Goal: Information Seeking & Learning: Check status

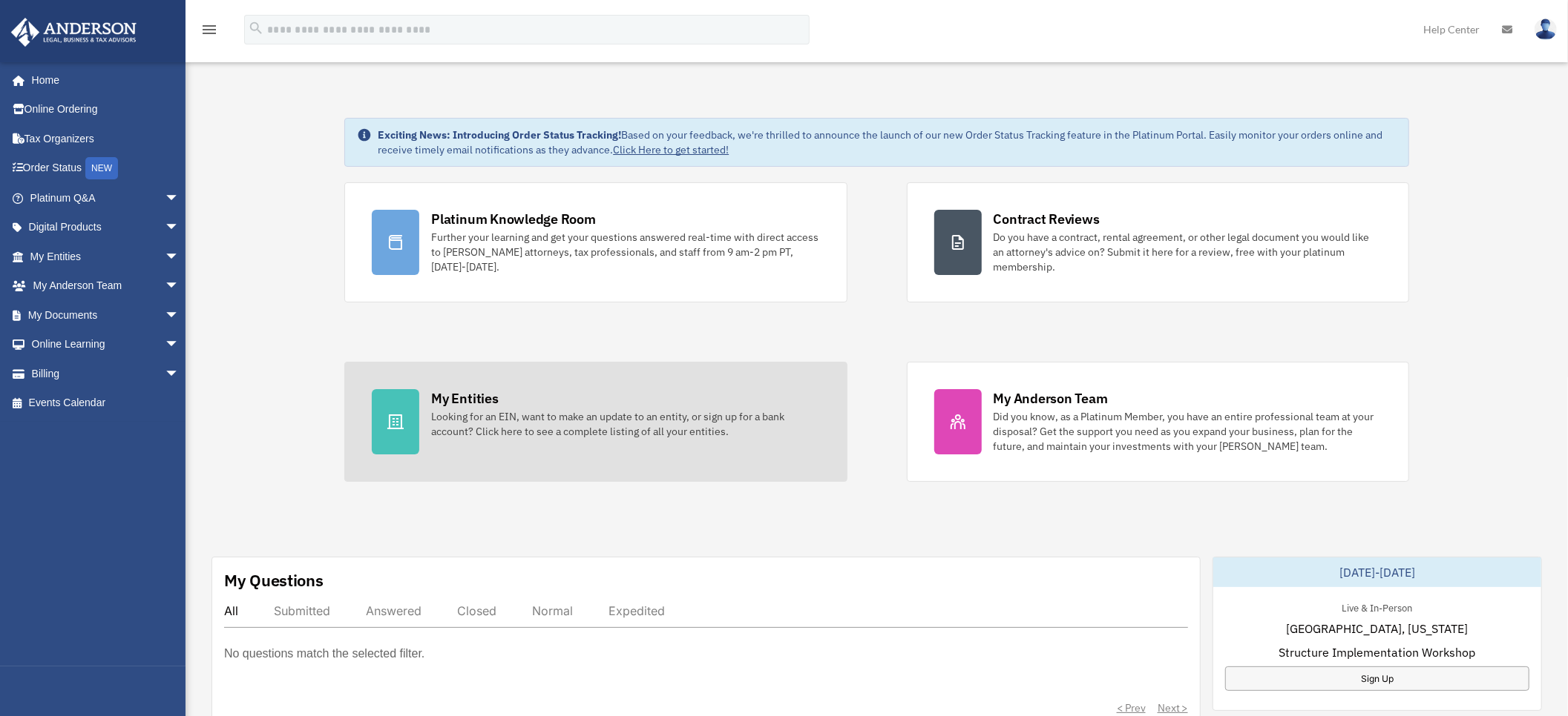
click at [470, 393] on div "My Entities" at bounding box center [464, 398] width 67 height 18
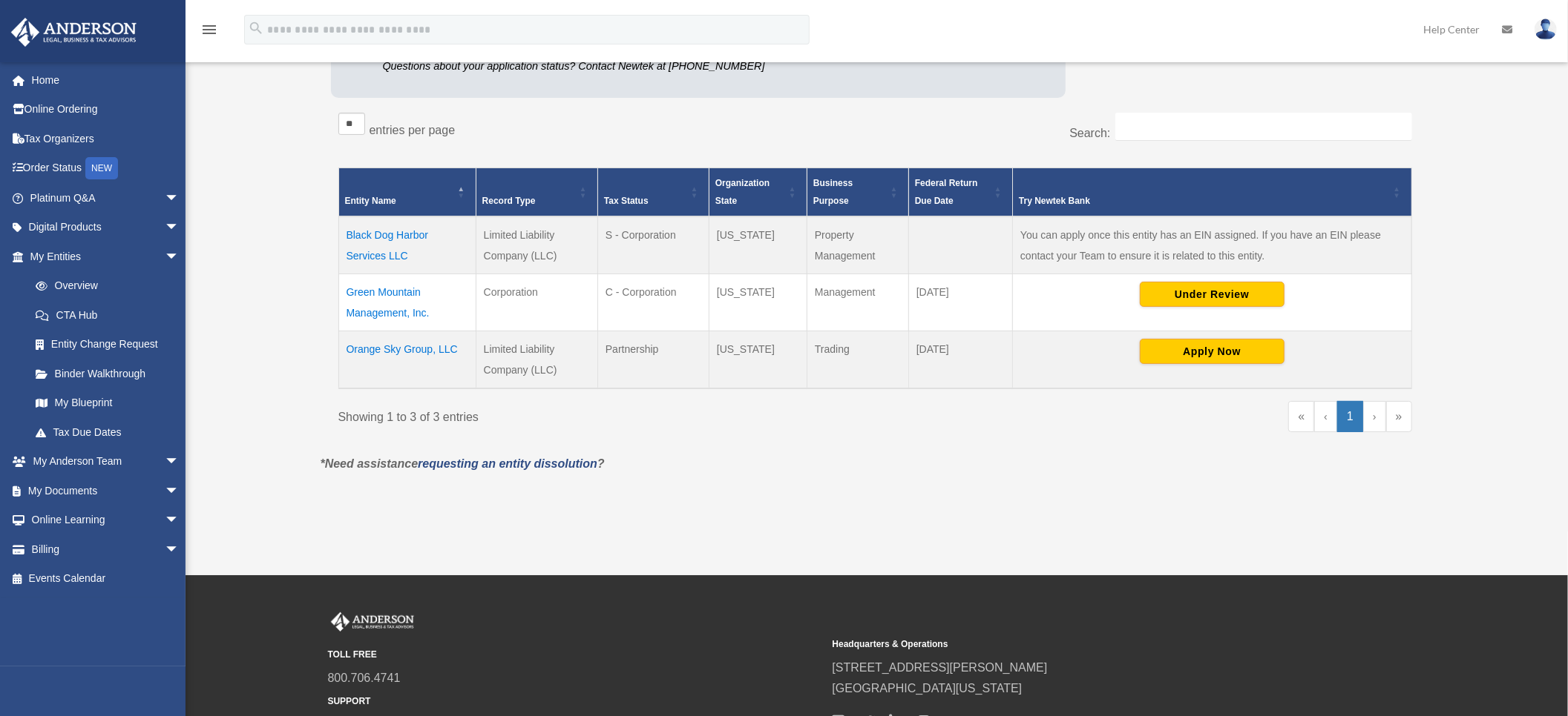
scroll to position [111, 0]
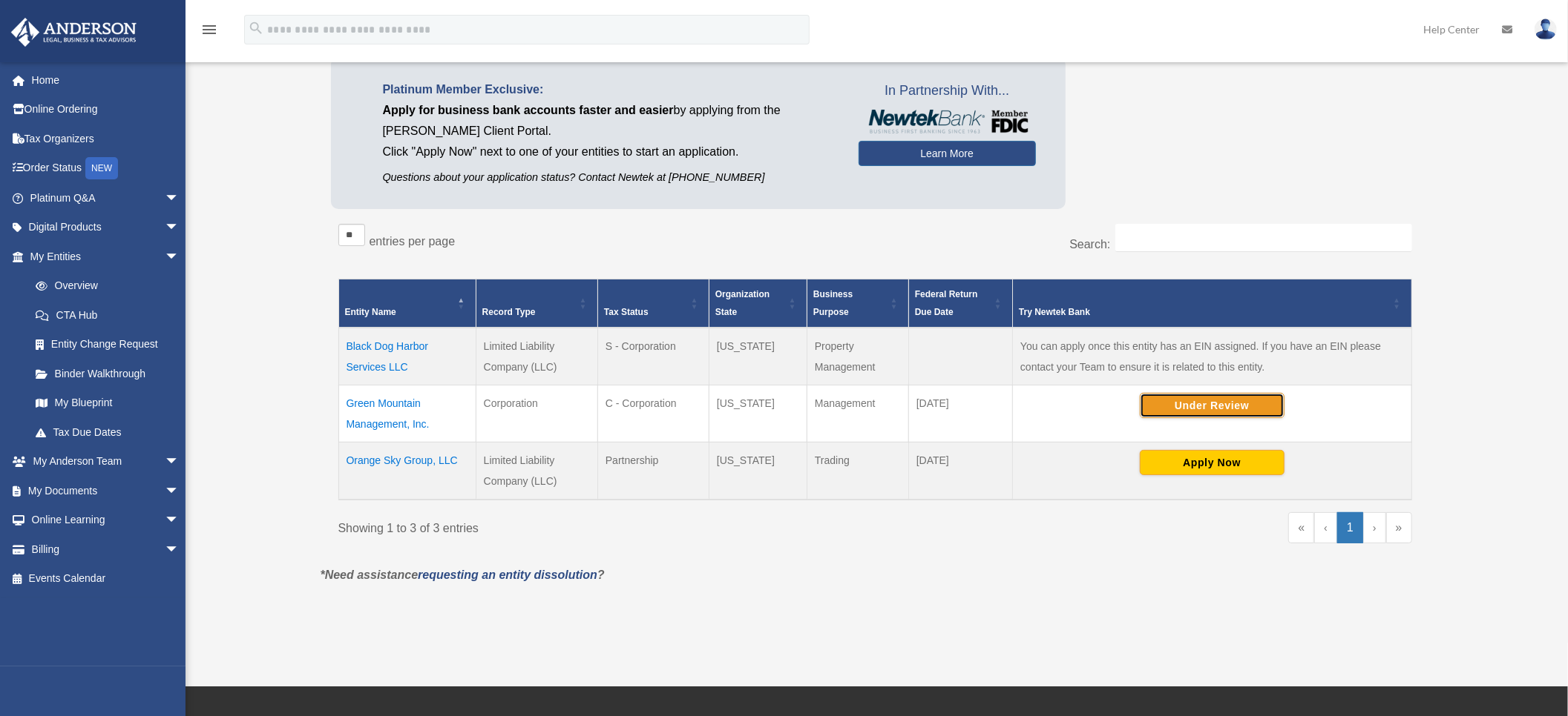
click at [1196, 408] on button "Under Review" at bounding box center [1212, 406] width 145 height 25
click at [1171, 461] on button "Apply Now" at bounding box center [1212, 463] width 145 height 25
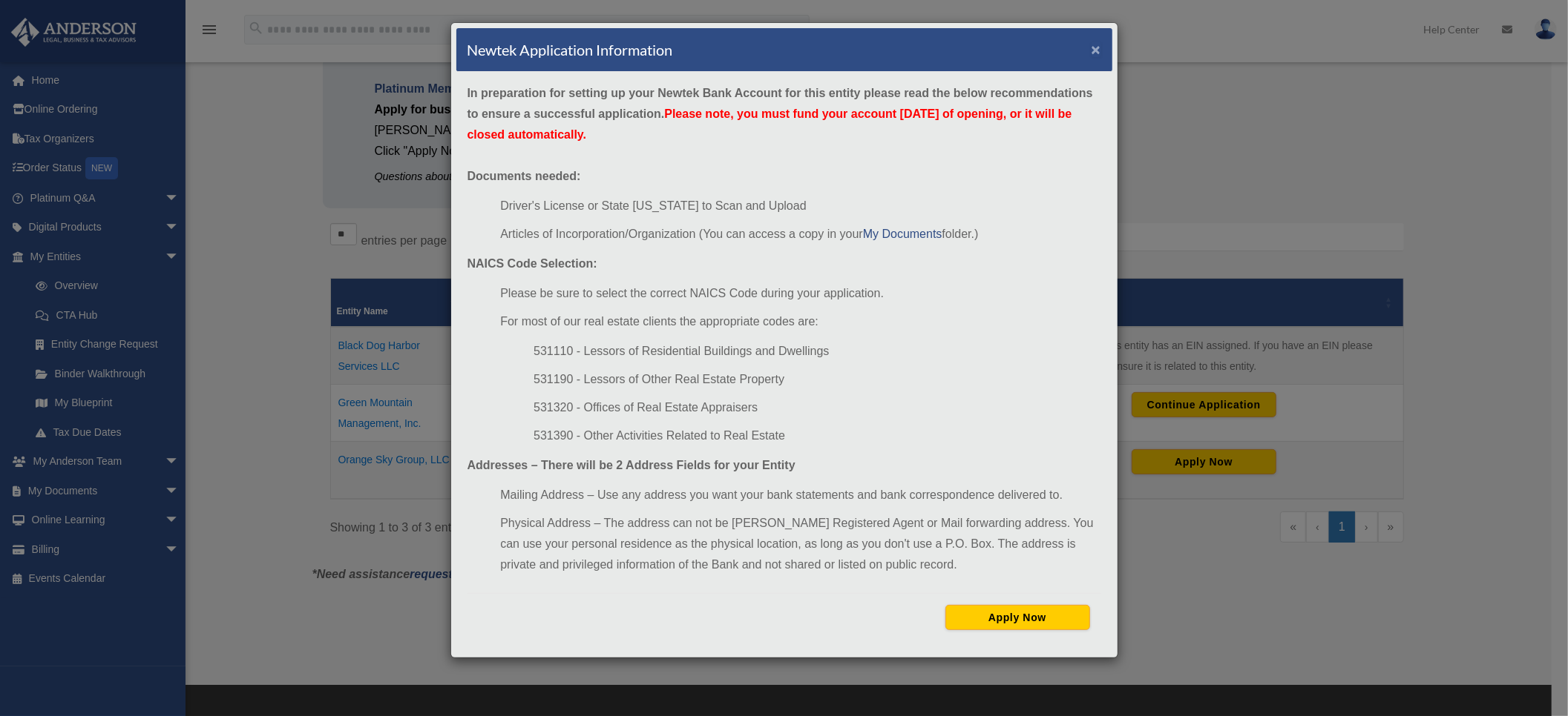
click at [1097, 48] on button "×" at bounding box center [1097, 49] width 10 height 16
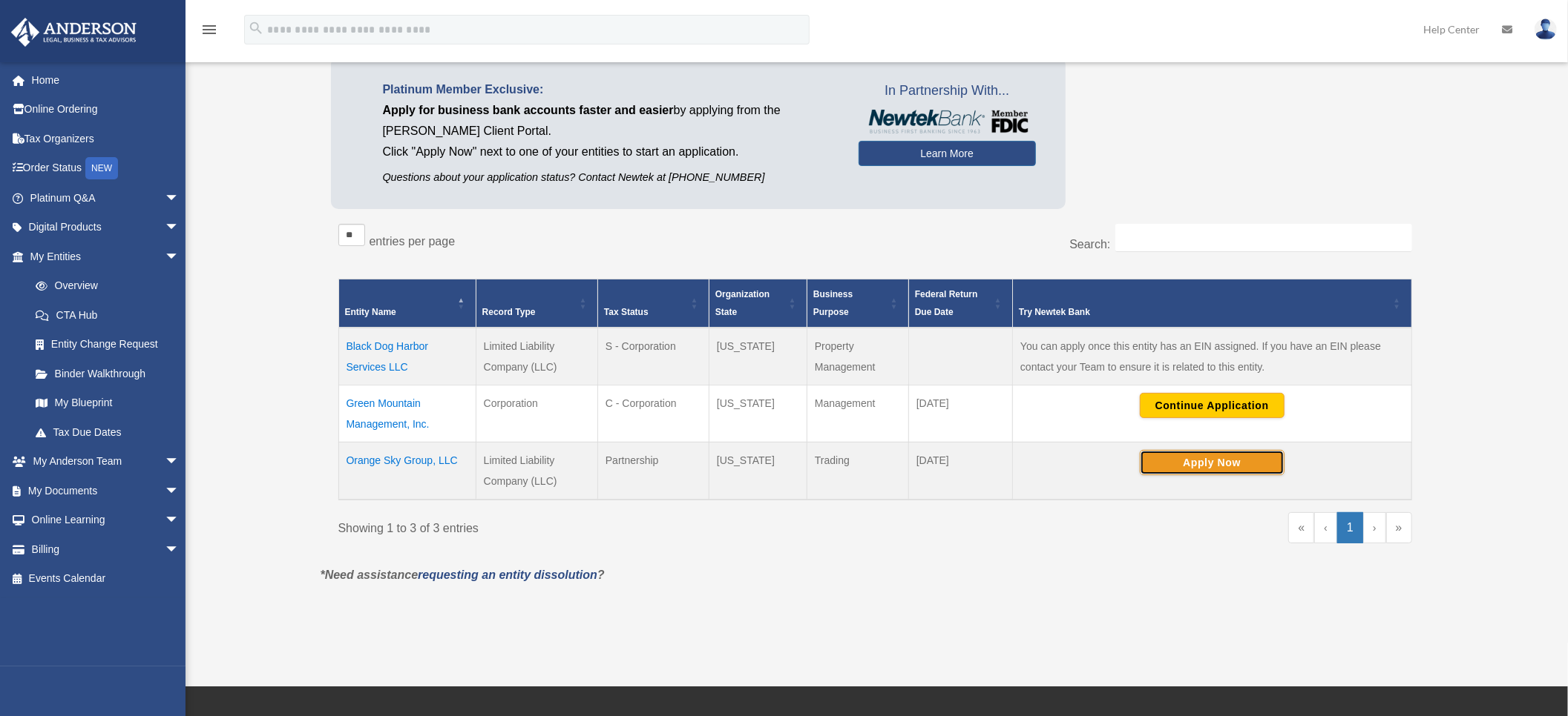
click at [1225, 463] on button "Apply Now" at bounding box center [1212, 463] width 145 height 25
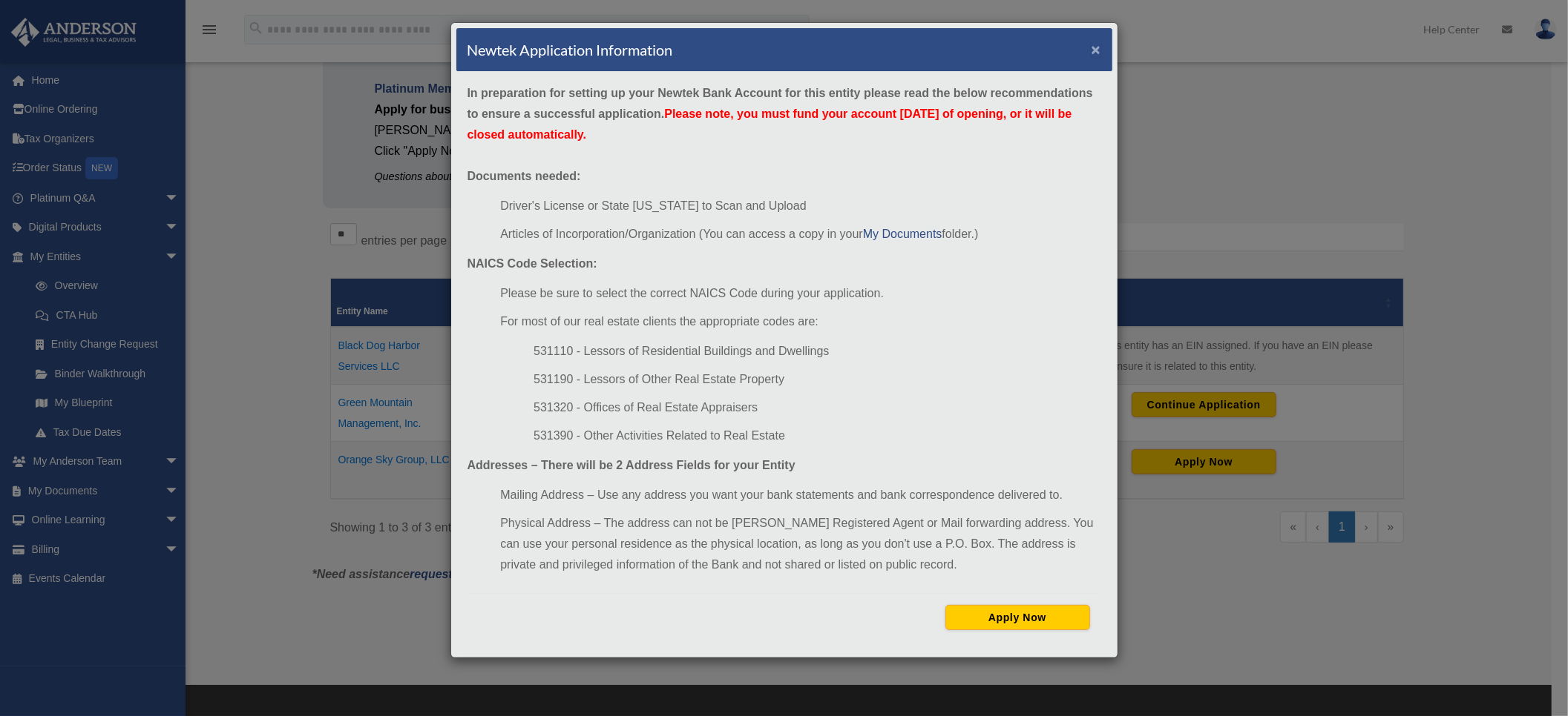
click at [1100, 48] on button "×" at bounding box center [1097, 49] width 10 height 16
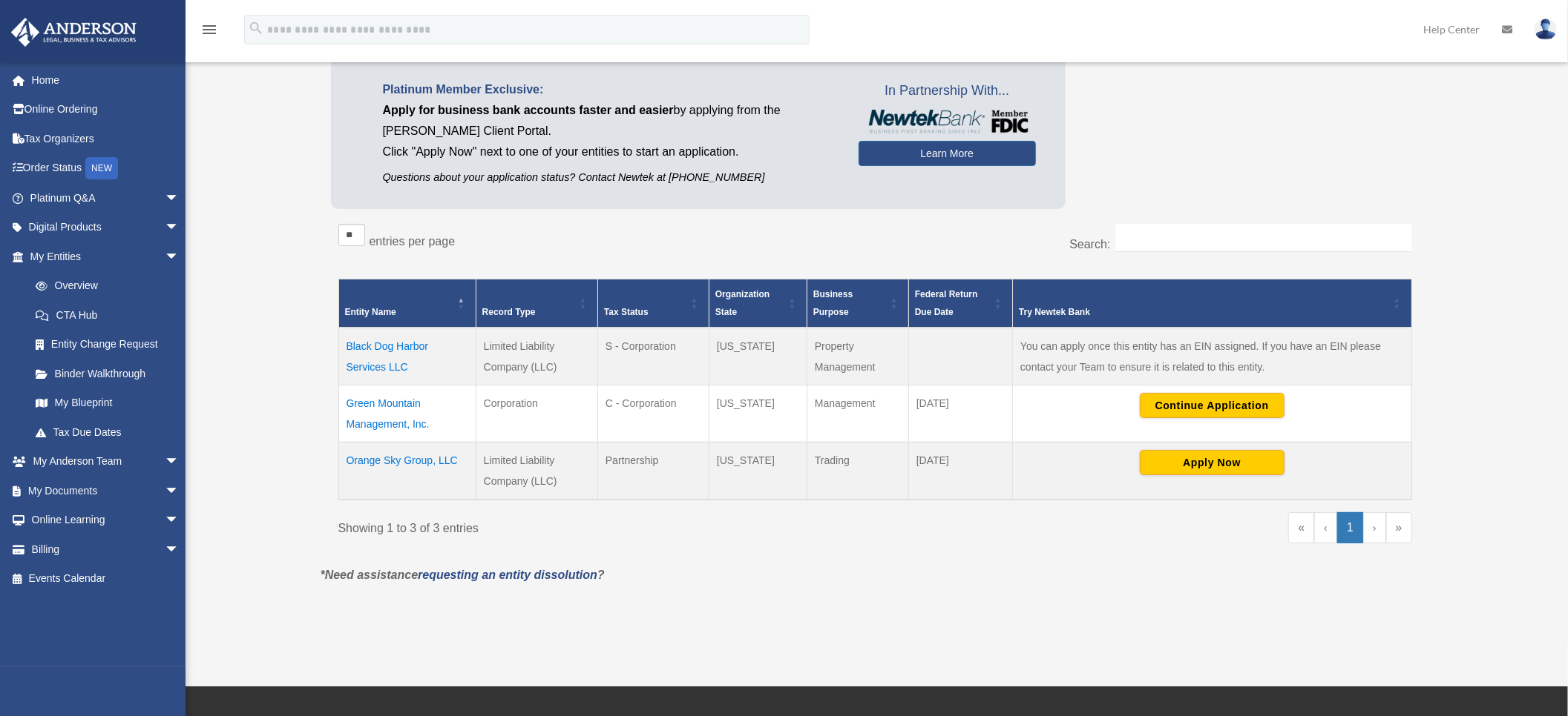
click at [405, 452] on td "Orange Sky Group, LLC" at bounding box center [407, 471] width 138 height 58
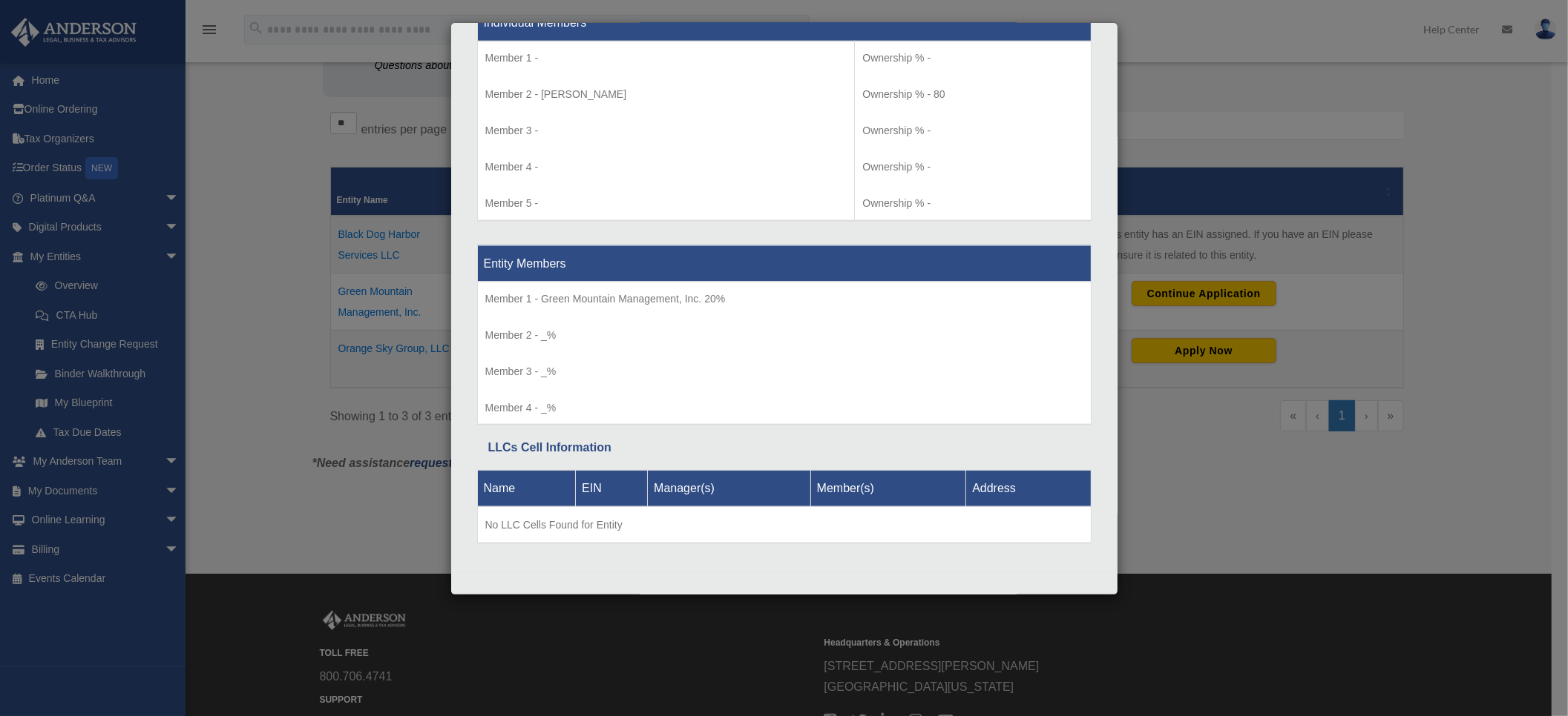
scroll to position [1580, 0]
drag, startPoint x: 790, startPoint y: 34, endPoint x: 707, endPoint y: 176, distance: 164.5
click at [604, 177] on tbody "Individual Members Member 1 - Member 2 - [PERSON_NAME] Member 3 - Member 4 - Me…" at bounding box center [784, 113] width 614 height 216
click at [1020, 145] on td "Ownership % - Ownership % - 80 Ownership % - Ownership % - Ownership % -" at bounding box center [972, 132] width 236 height 180
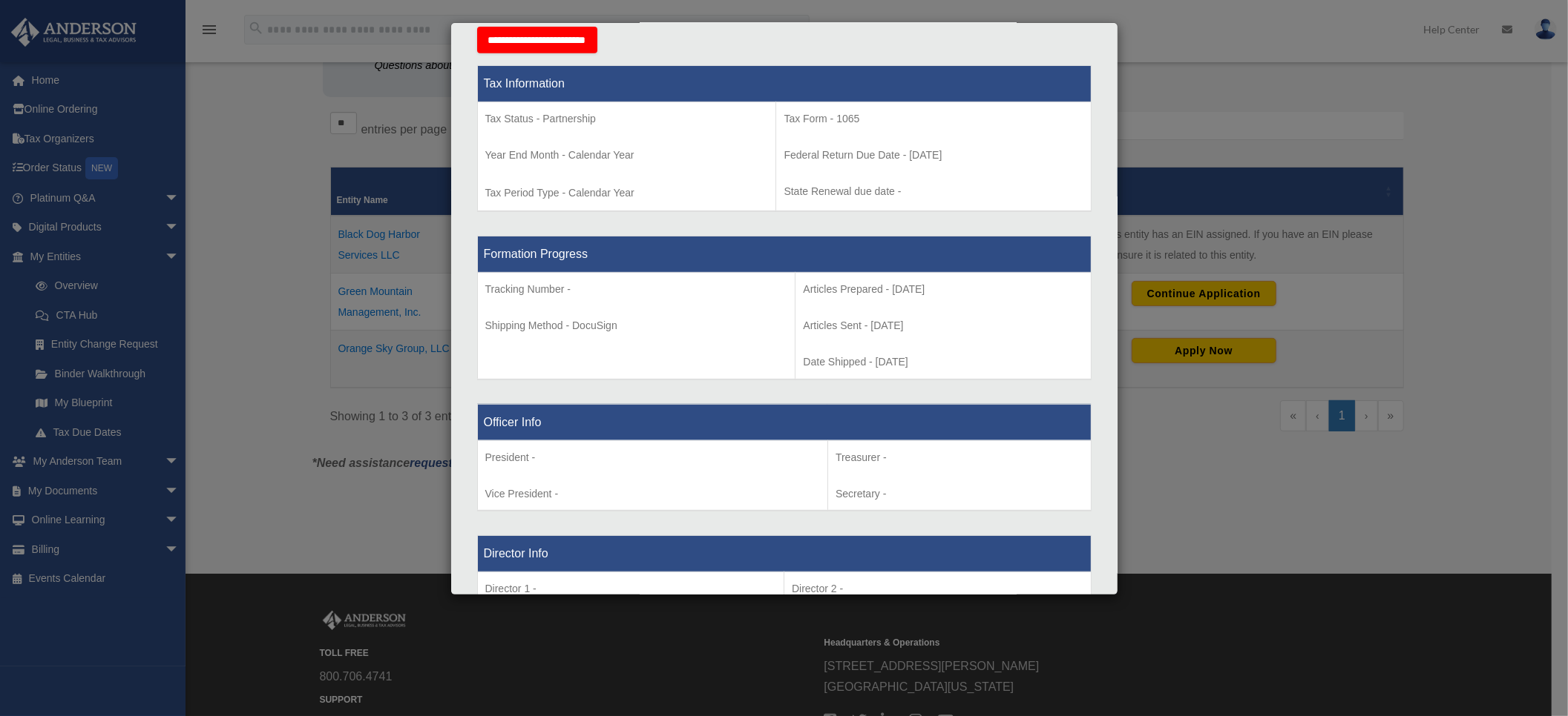
scroll to position [0, 0]
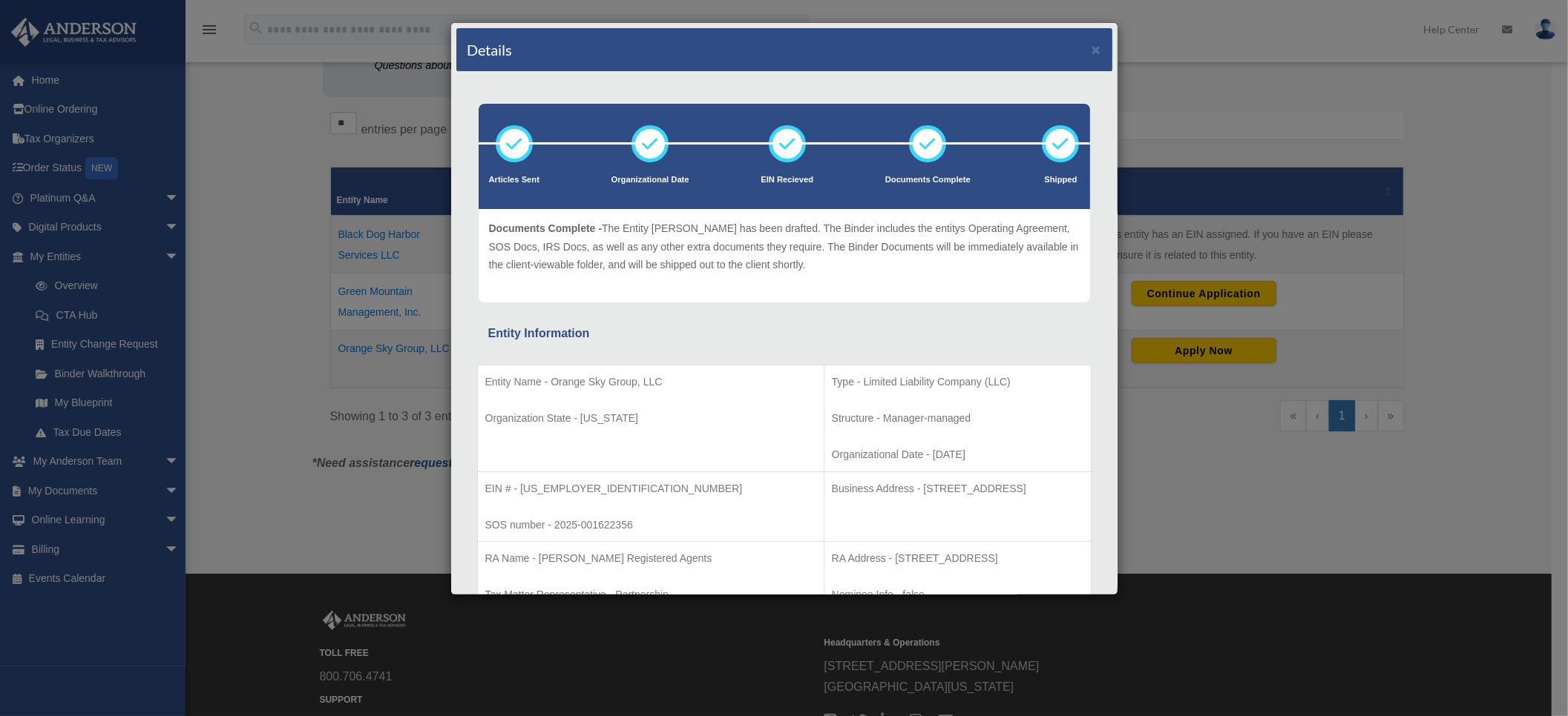
click at [1084, 53] on div "Details ×" at bounding box center [784, 50] width 656 height 44
click at [1092, 47] on button "×" at bounding box center [1097, 49] width 10 height 16
